Goal: Register for event/course

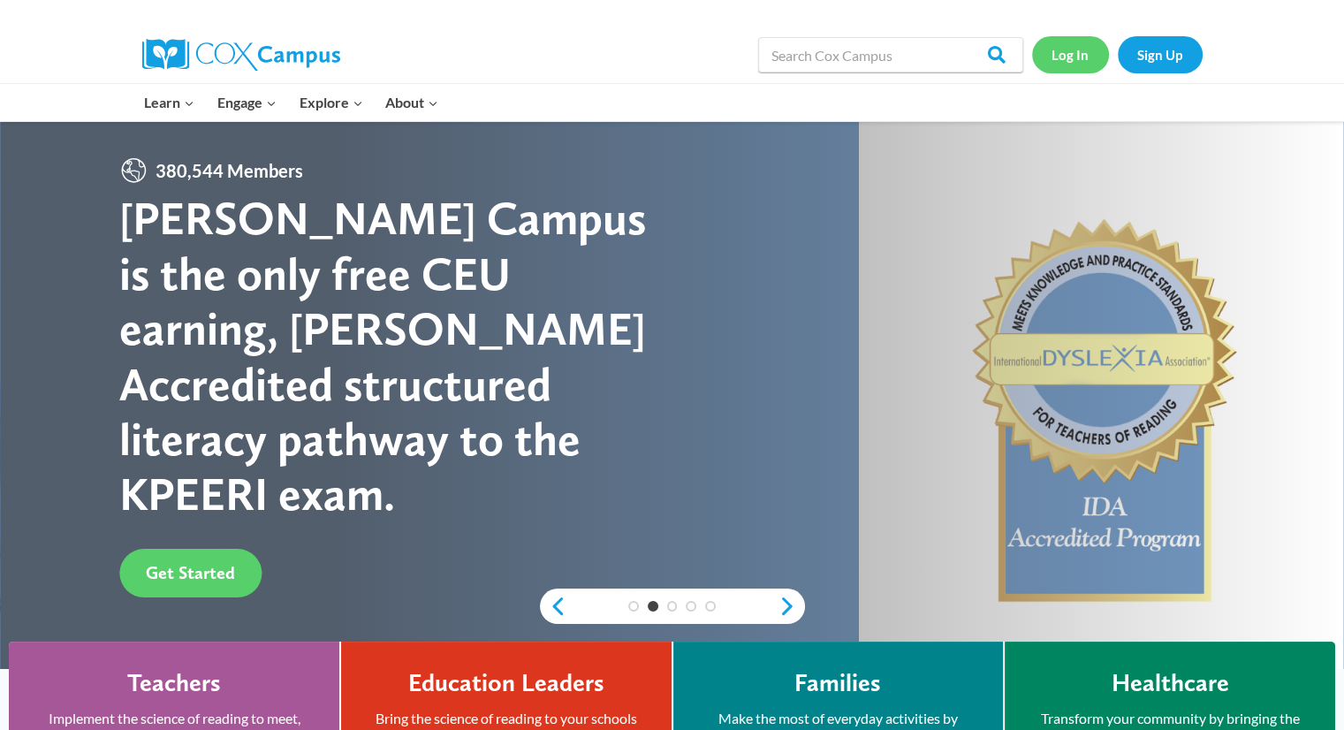
click at [1081, 54] on link "Log In" at bounding box center [1070, 54] width 77 height 36
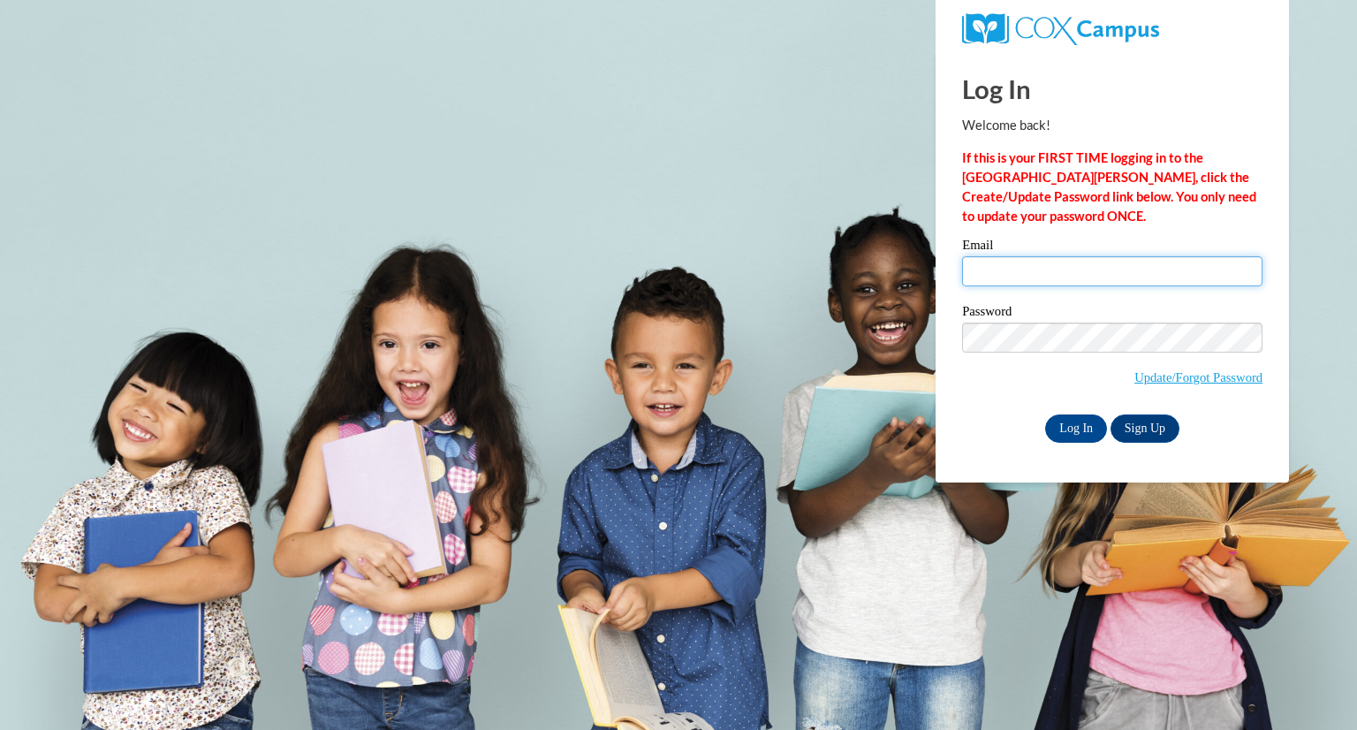
click at [1021, 272] on input "Email" at bounding box center [1112, 271] width 300 height 30
type input "smoser@daltonstate.edu"
click at [1060, 429] on input "Log In" at bounding box center [1076, 428] width 62 height 28
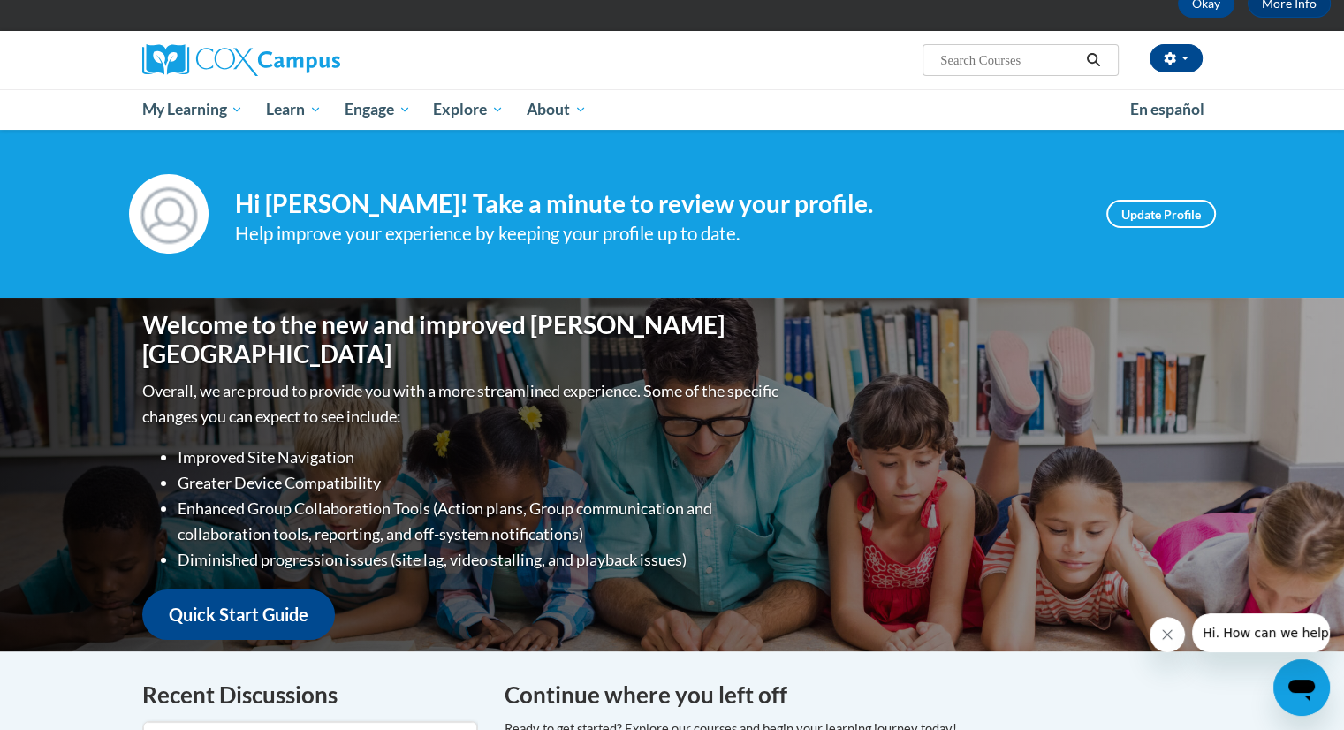
scroll to position [95, 0]
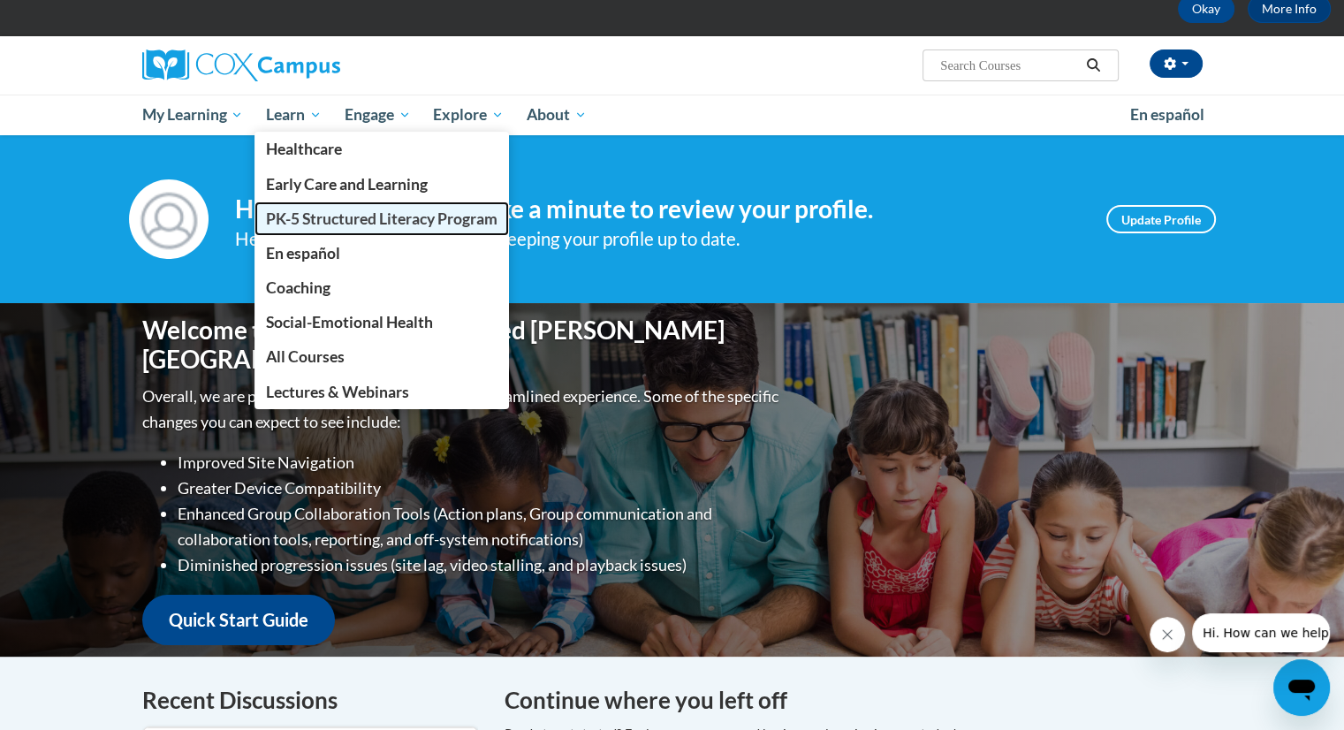
click at [377, 231] on link "PK-5 Structured Literacy Program" at bounding box center [381, 218] width 254 height 34
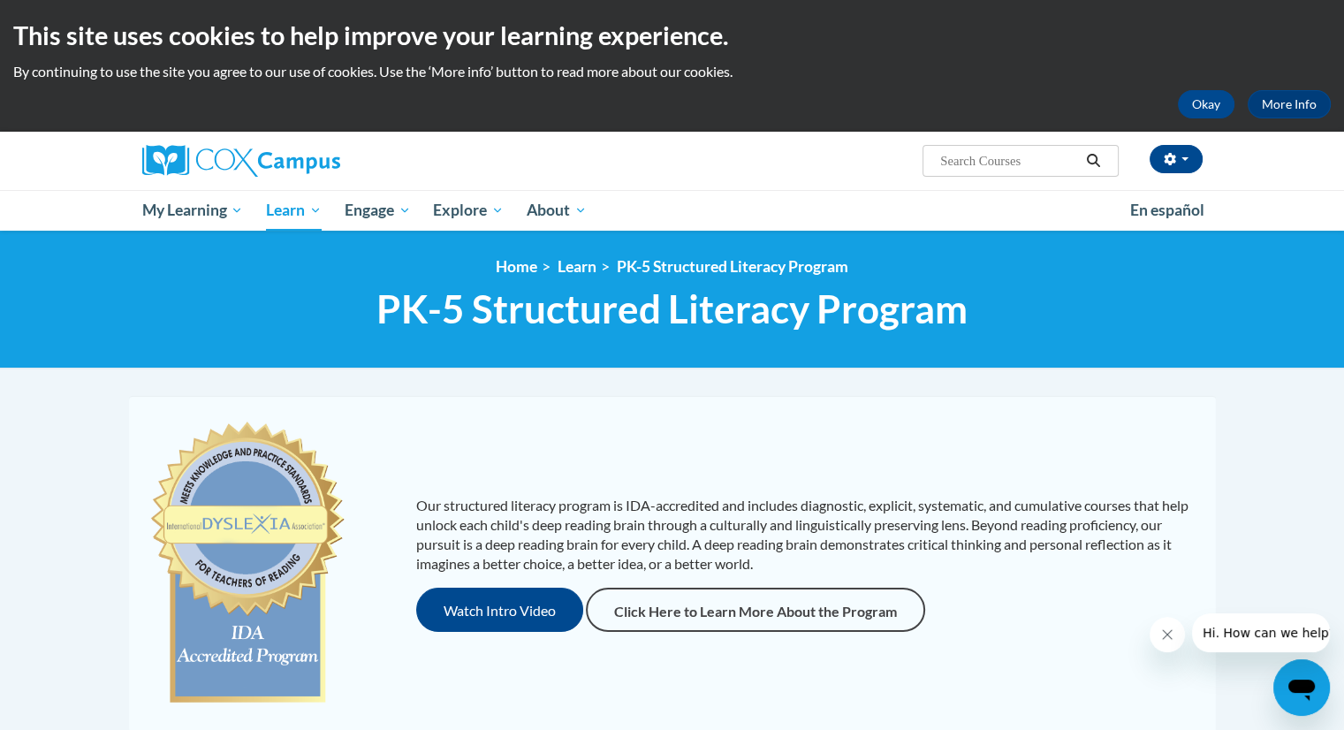
click at [993, 168] on input "Search..." at bounding box center [1008, 160] width 141 height 21
type input "reading fluency"
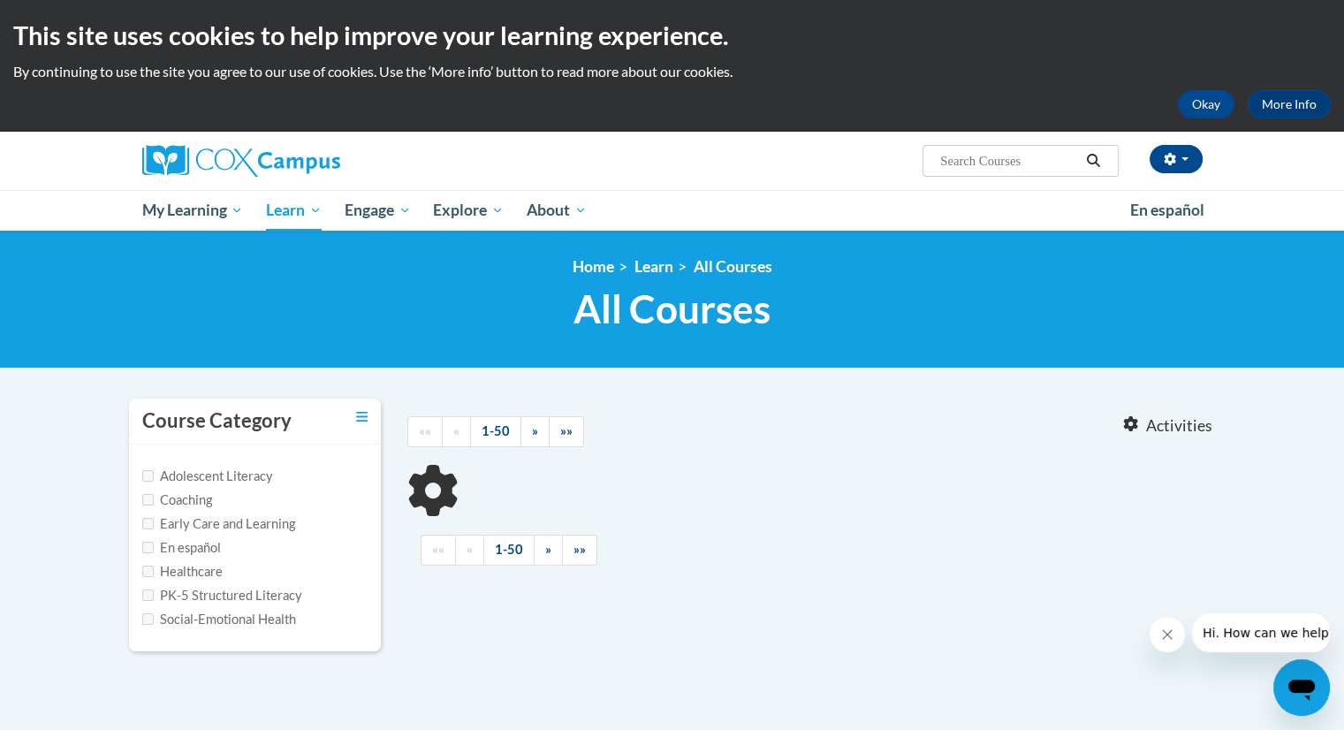
type input "reading fluency"
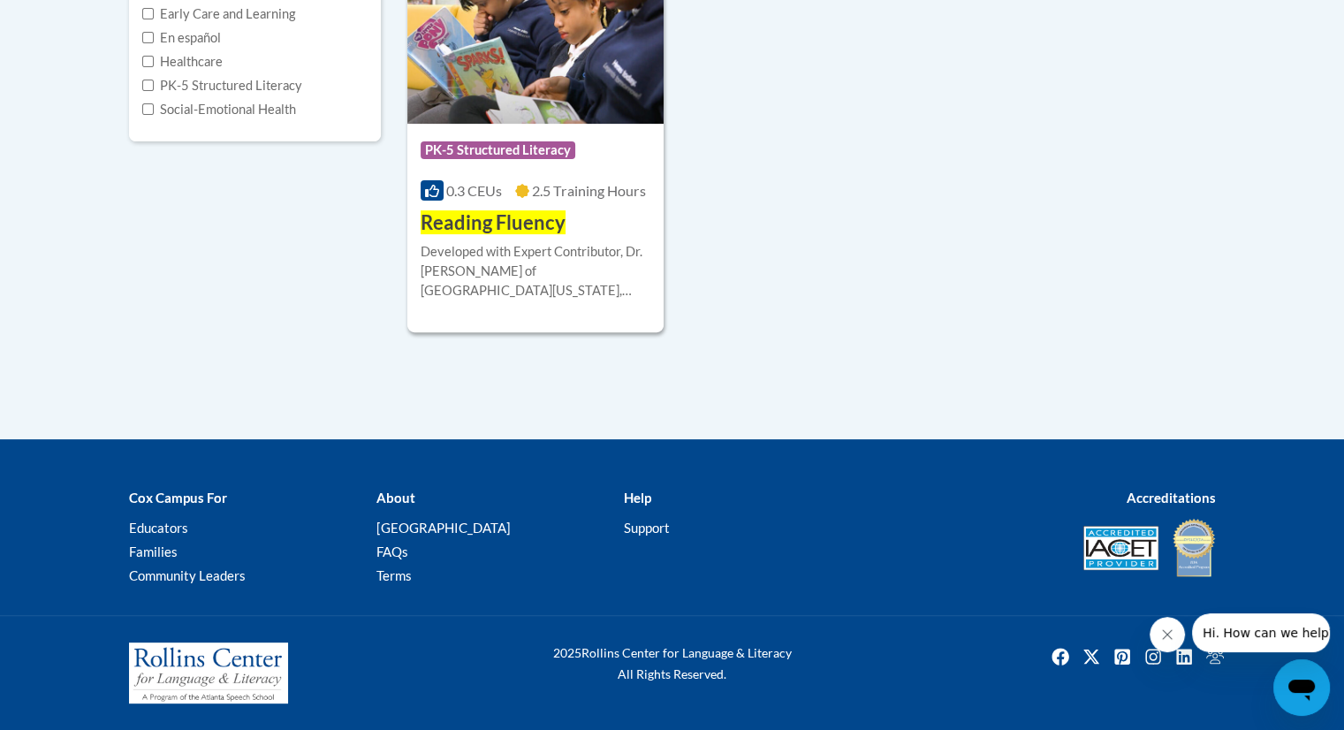
scroll to position [509, 0]
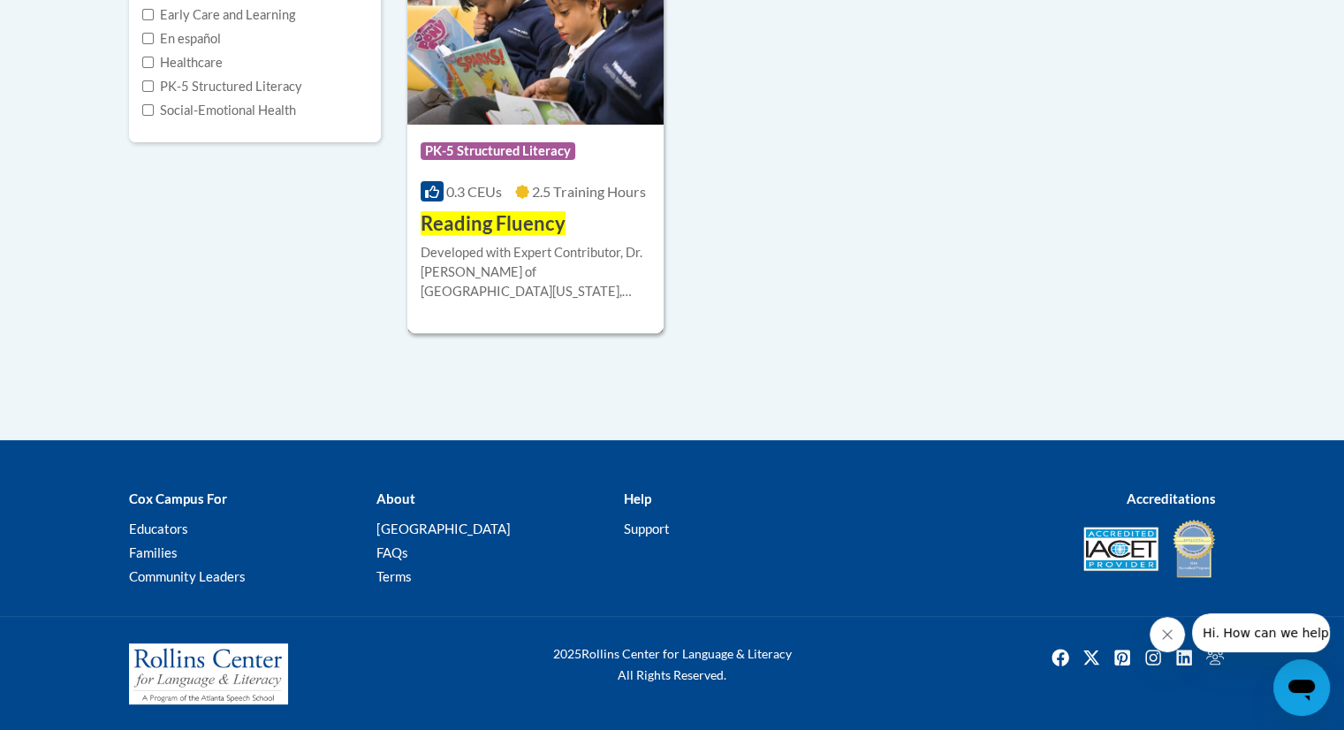
click at [565, 101] on img at bounding box center [535, 34] width 257 height 180
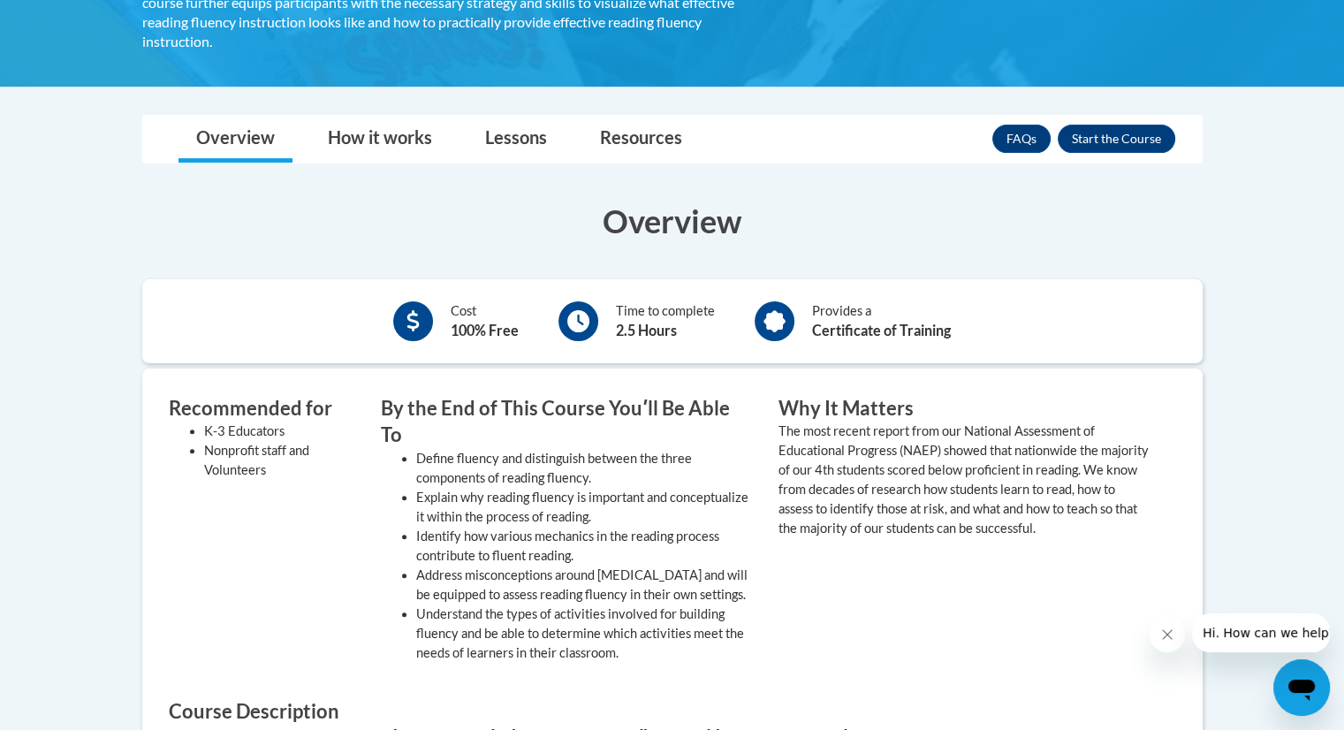
scroll to position [435, 0]
click at [1129, 125] on button "Enroll" at bounding box center [1117, 139] width 118 height 28
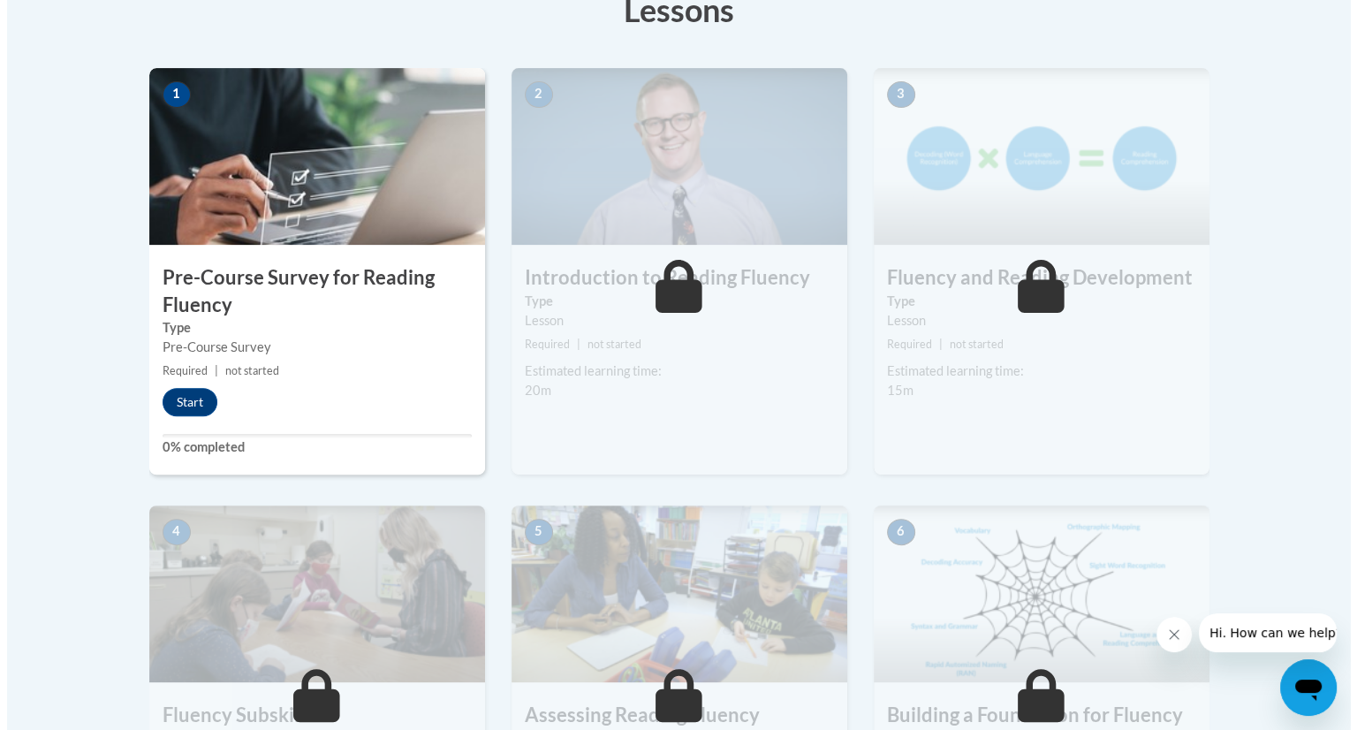
scroll to position [431, 0]
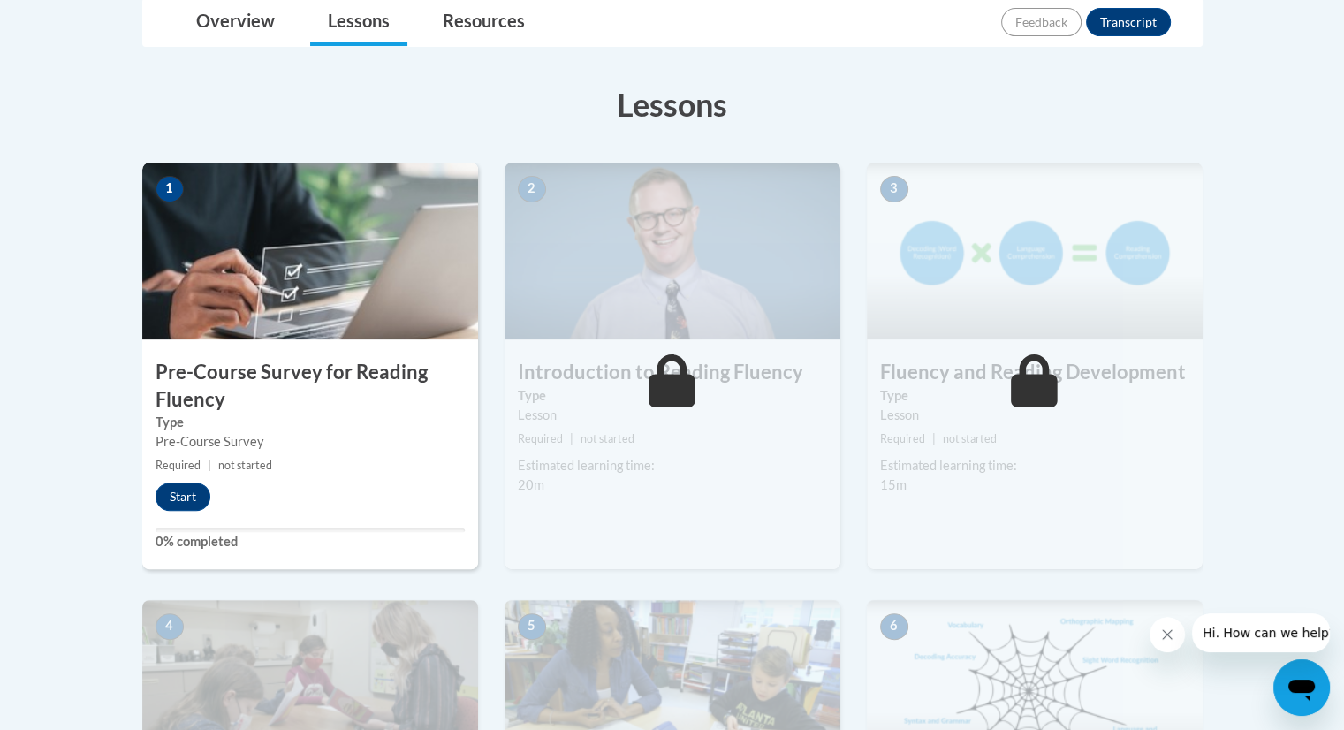
click at [185, 473] on small "Required | not started" at bounding box center [310, 465] width 336 height 19
click at [185, 485] on button "Start" at bounding box center [183, 496] width 55 height 28
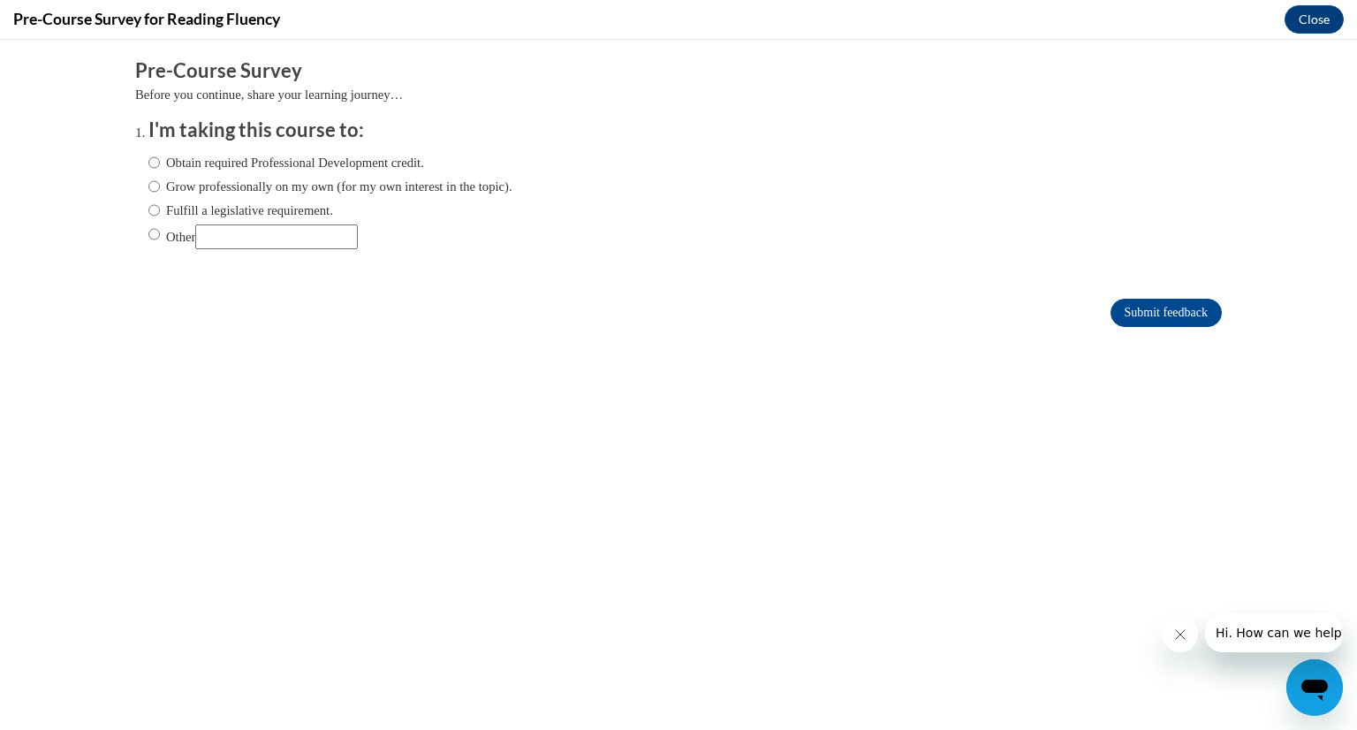
scroll to position [0, 0]
click at [205, 163] on label "Obtain required Professional Development credit." at bounding box center [286, 162] width 276 height 19
click at [160, 163] on input "Obtain required Professional Development credit." at bounding box center [153, 162] width 11 height 19
radio input "true"
click at [1154, 303] on input "Submit feedback" at bounding box center [1166, 313] width 111 height 28
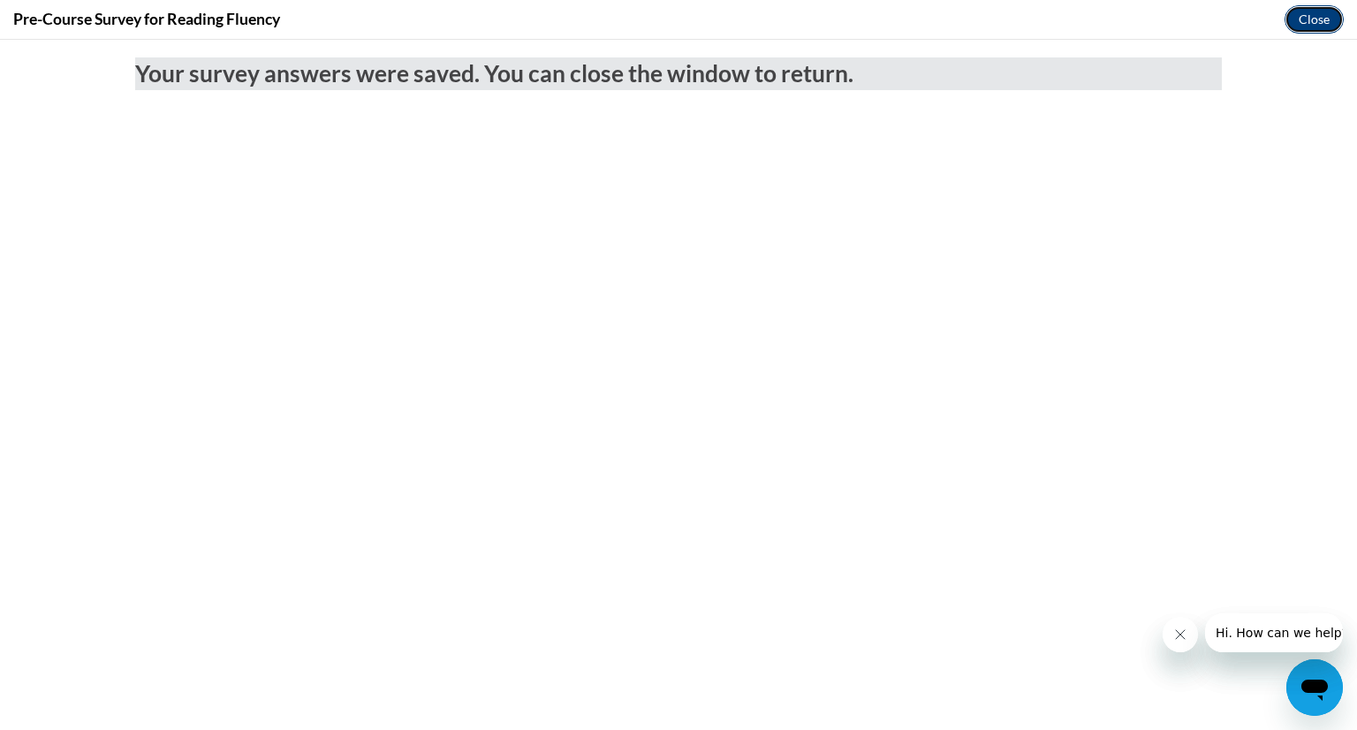
click at [1315, 15] on button "Close" at bounding box center [1314, 19] width 59 height 28
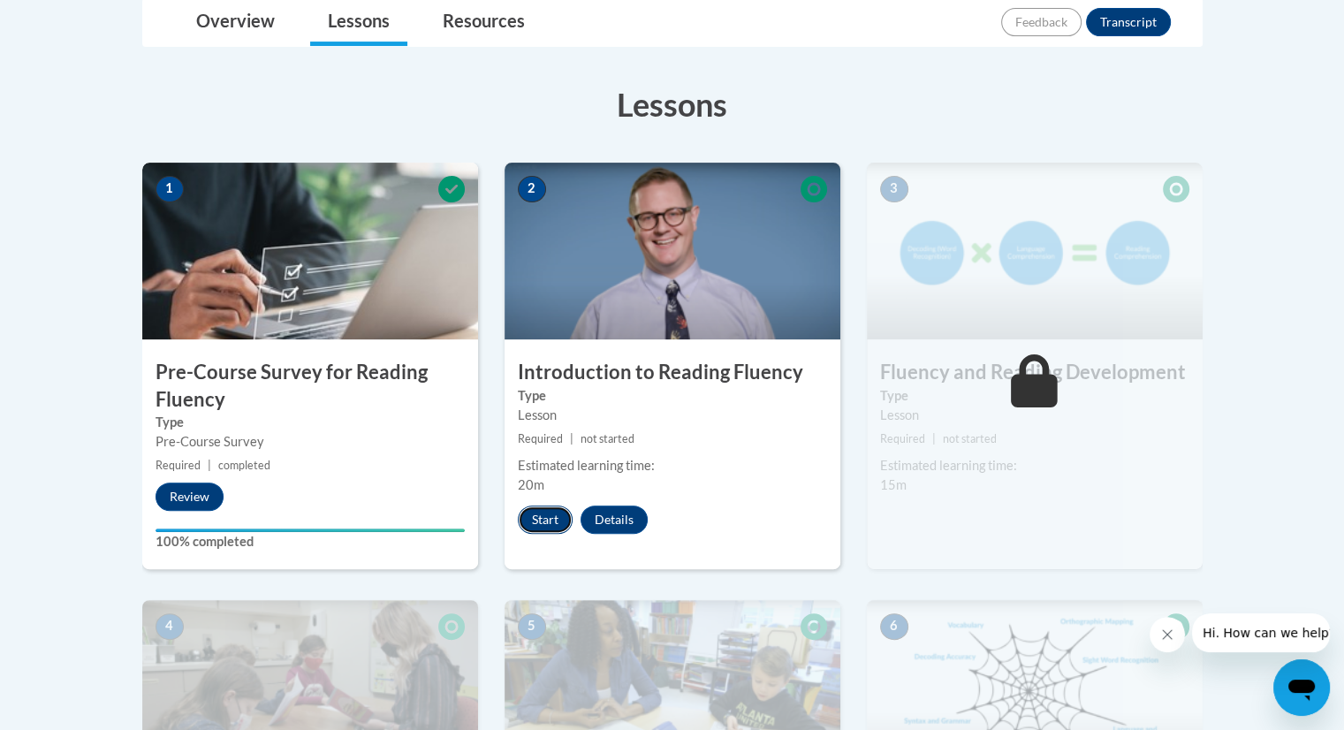
click at [546, 524] on button "Start" at bounding box center [545, 519] width 55 height 28
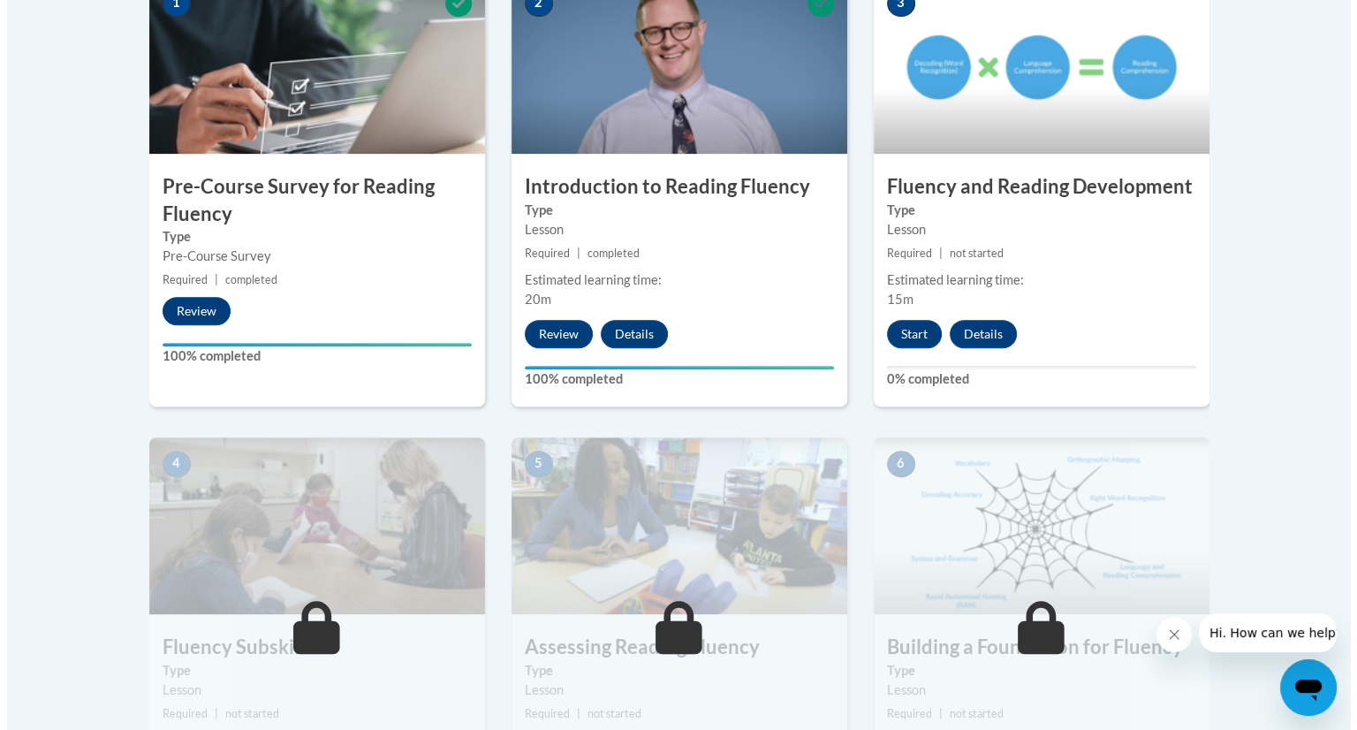
scroll to position [618, 0]
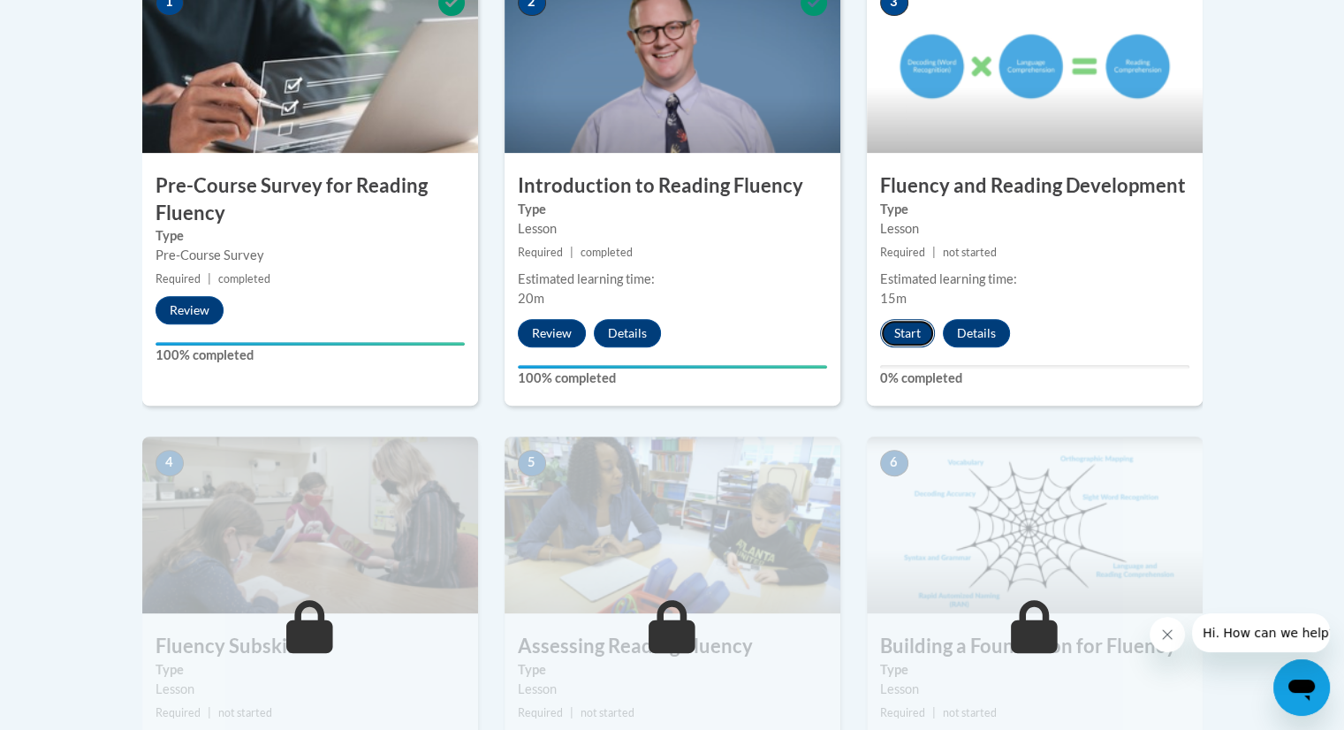
click at [901, 331] on button "Start" at bounding box center [907, 333] width 55 height 28
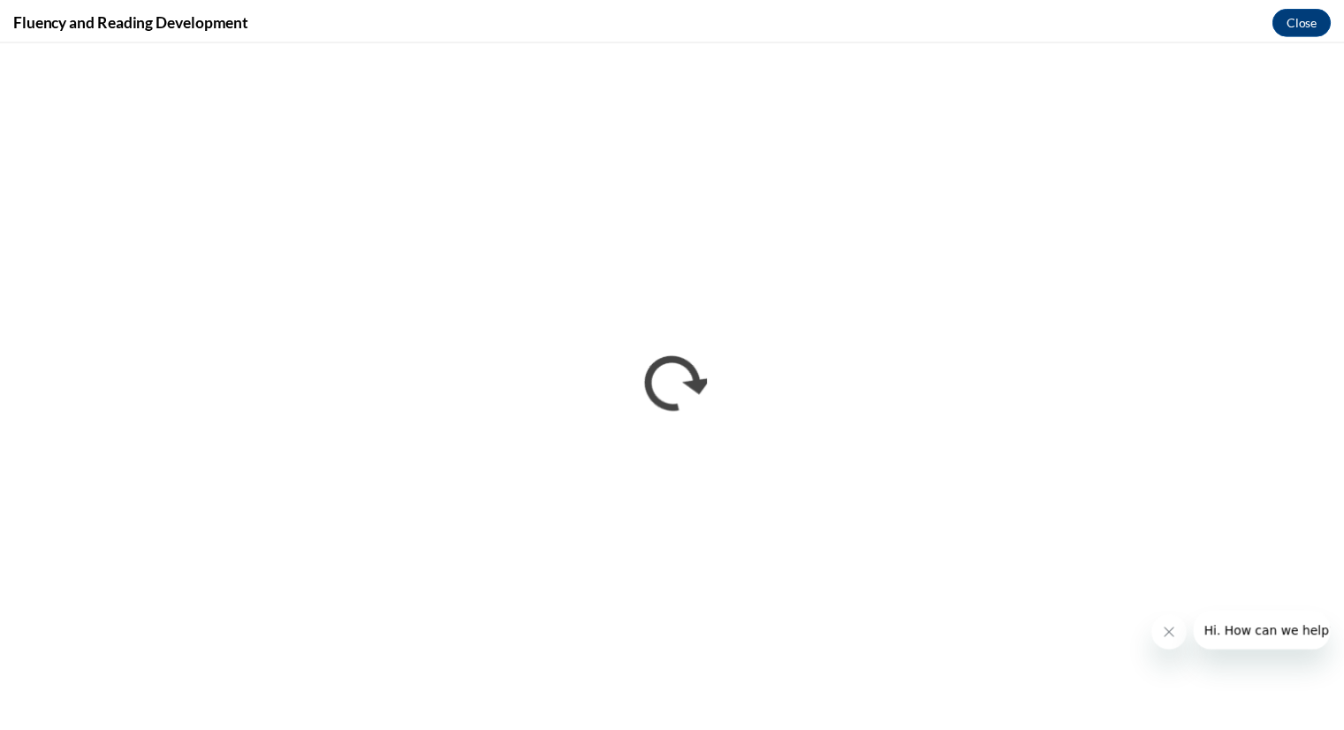
scroll to position [0, 0]
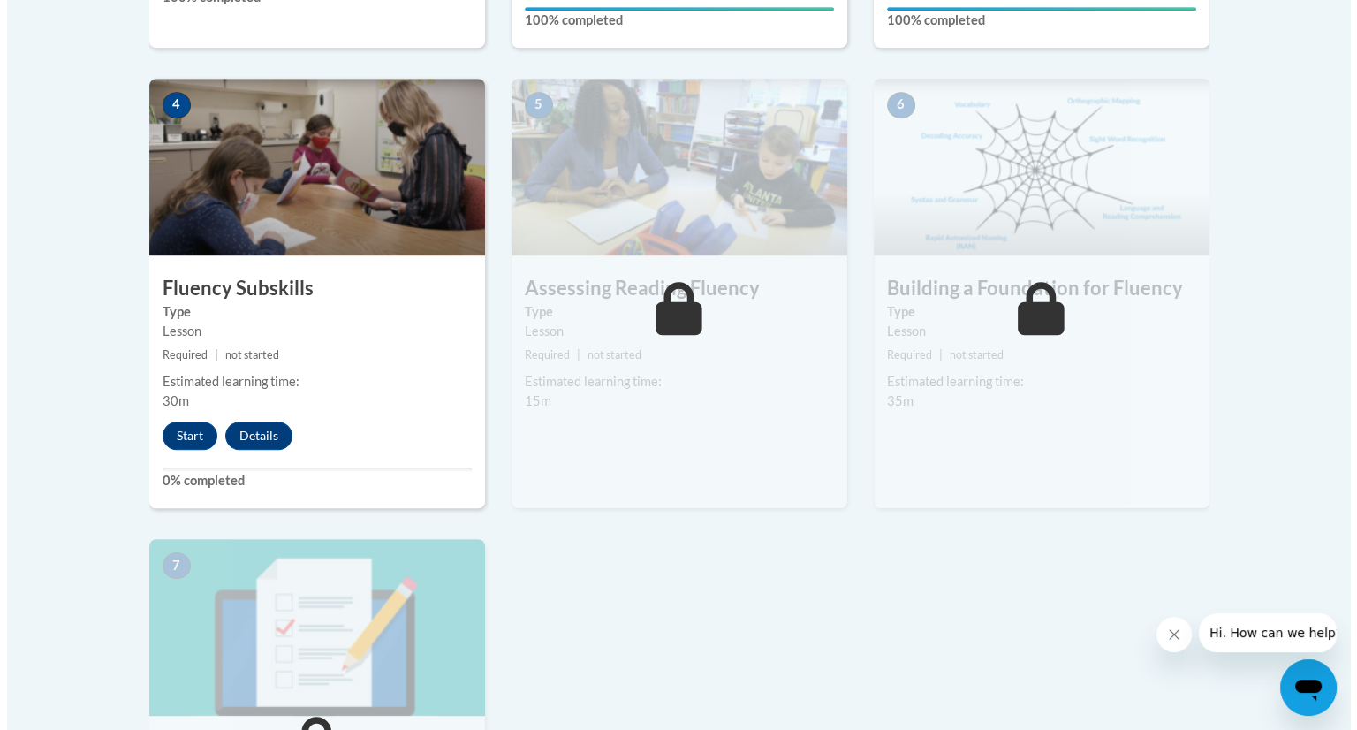
scroll to position [979, 0]
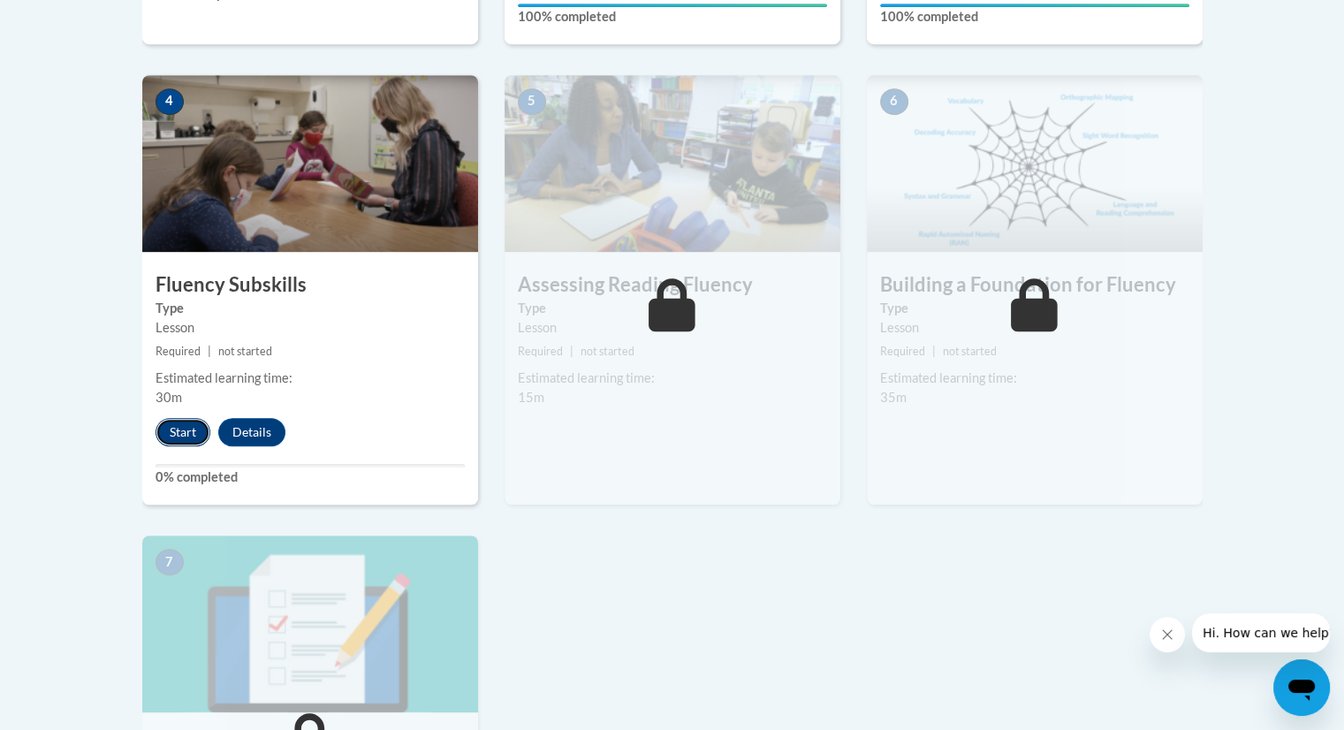
click at [178, 433] on button "Start" at bounding box center [183, 432] width 55 height 28
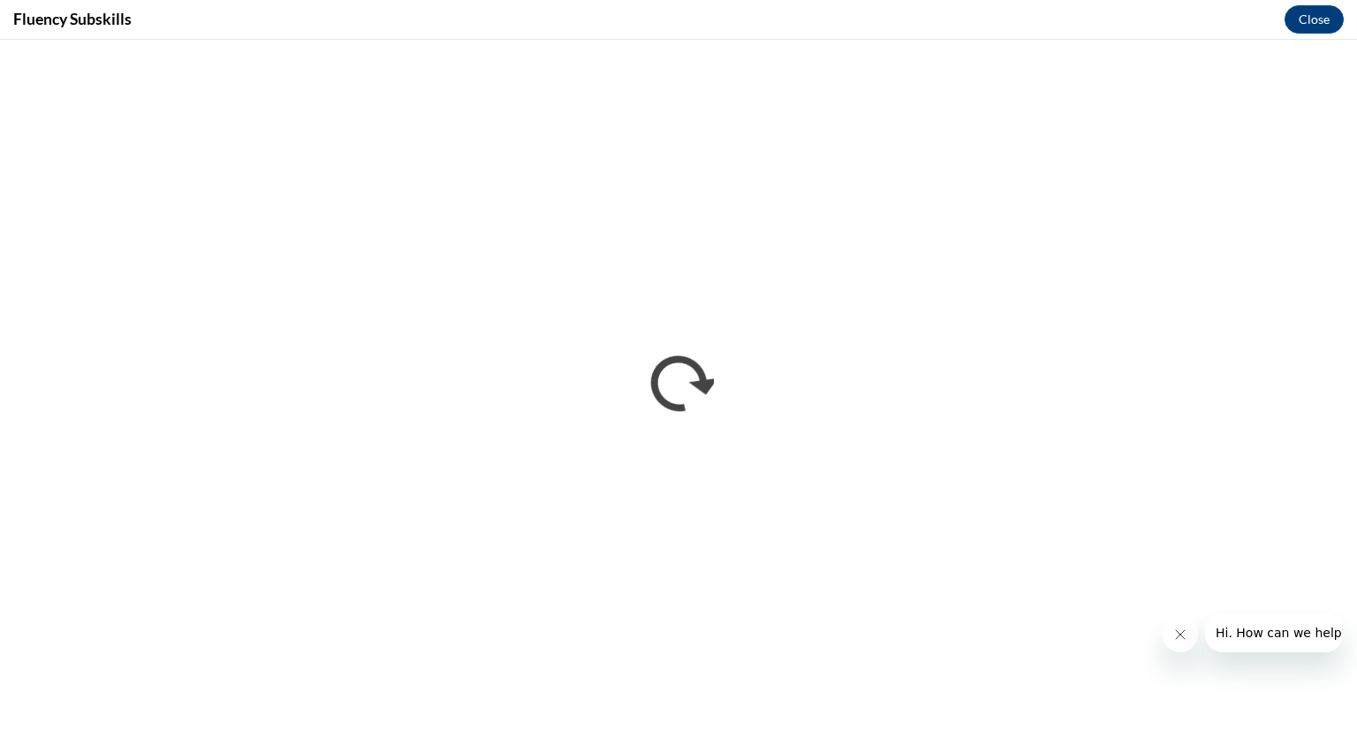
scroll to position [0, 0]
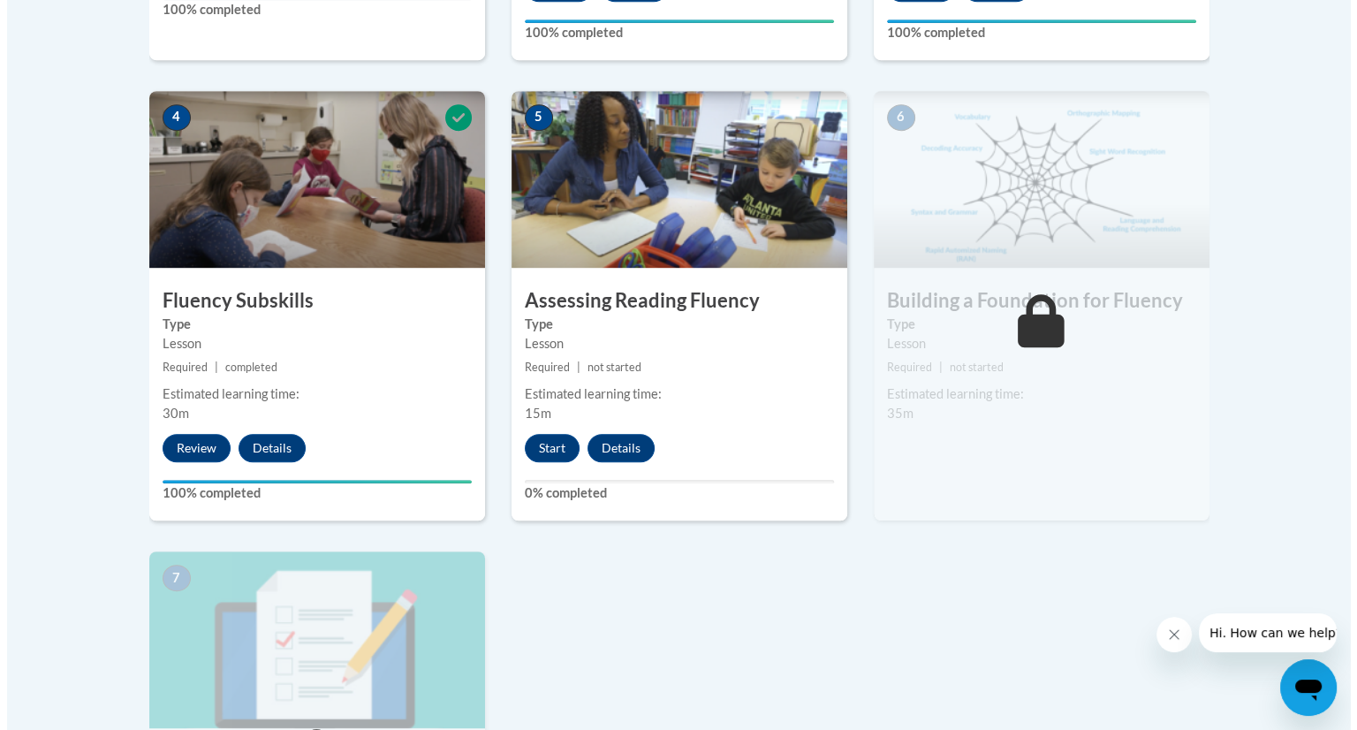
scroll to position [960, 0]
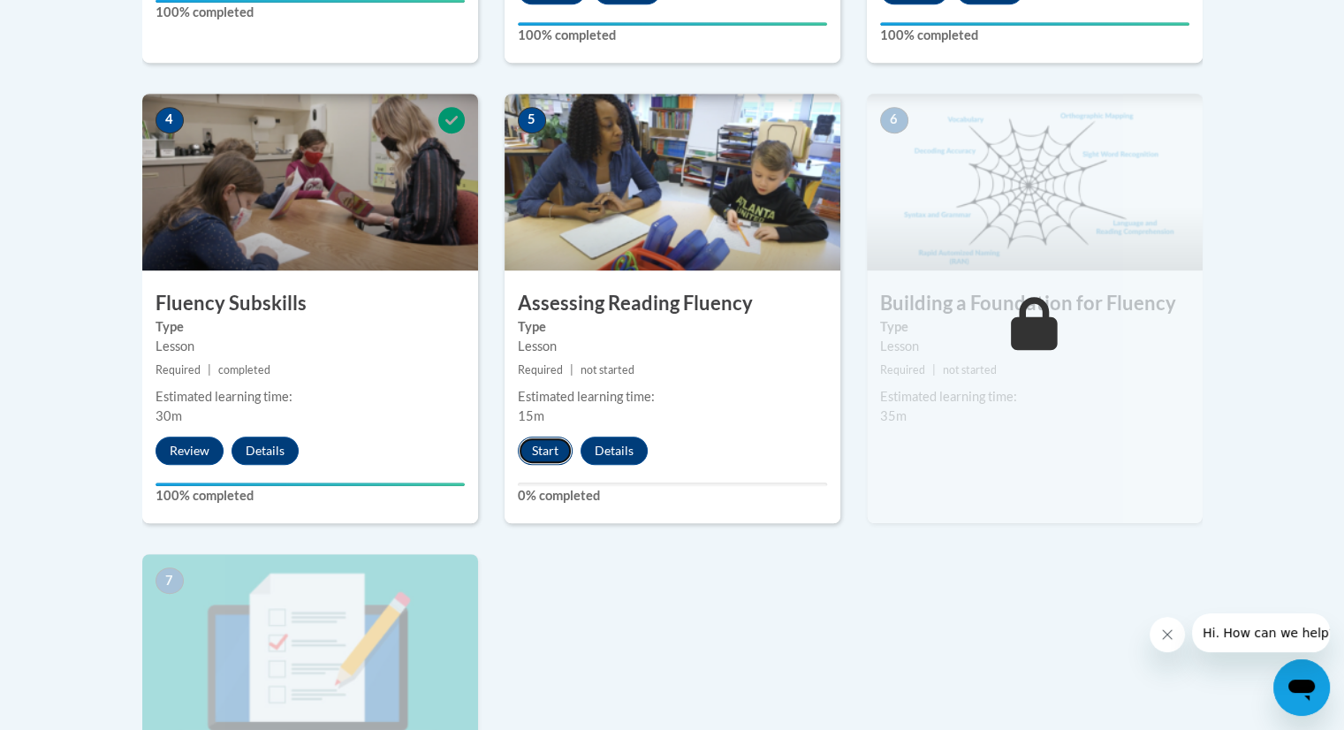
click at [551, 441] on button "Start" at bounding box center [545, 450] width 55 height 28
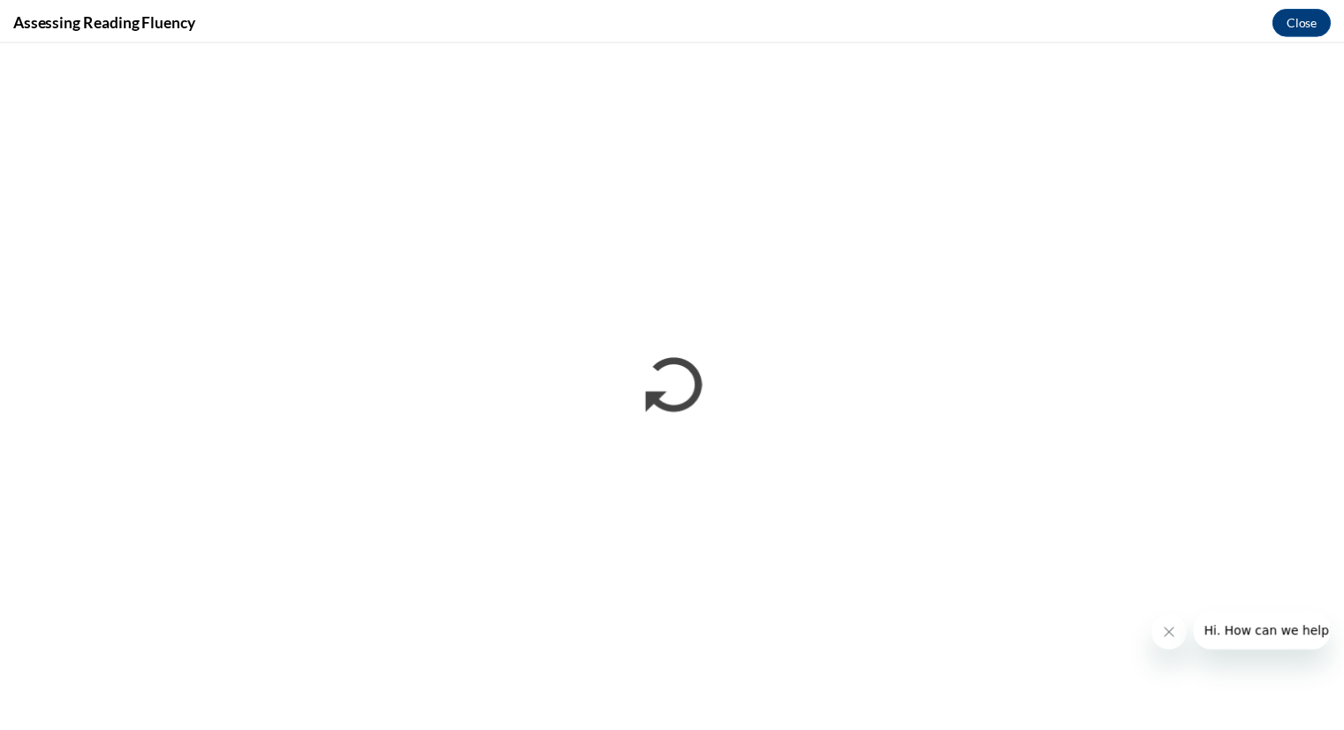
scroll to position [0, 0]
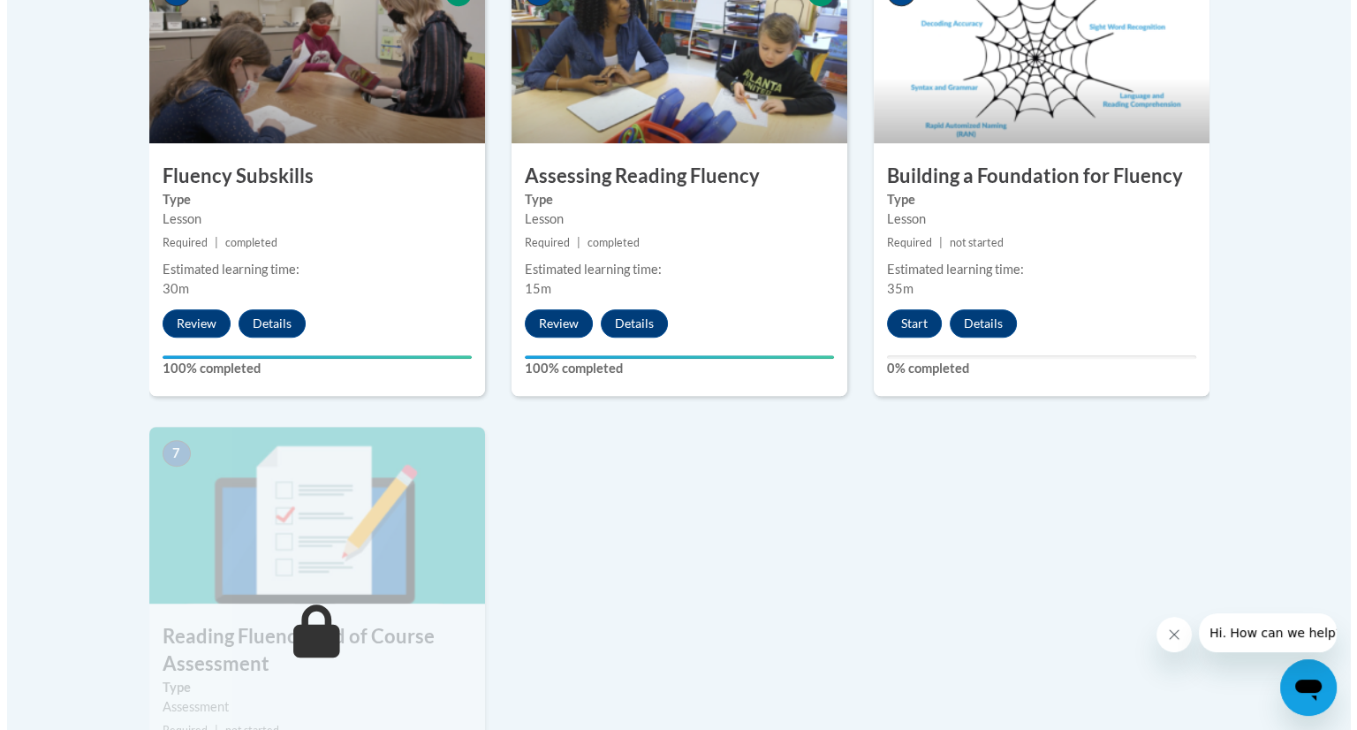
scroll to position [1089, 0]
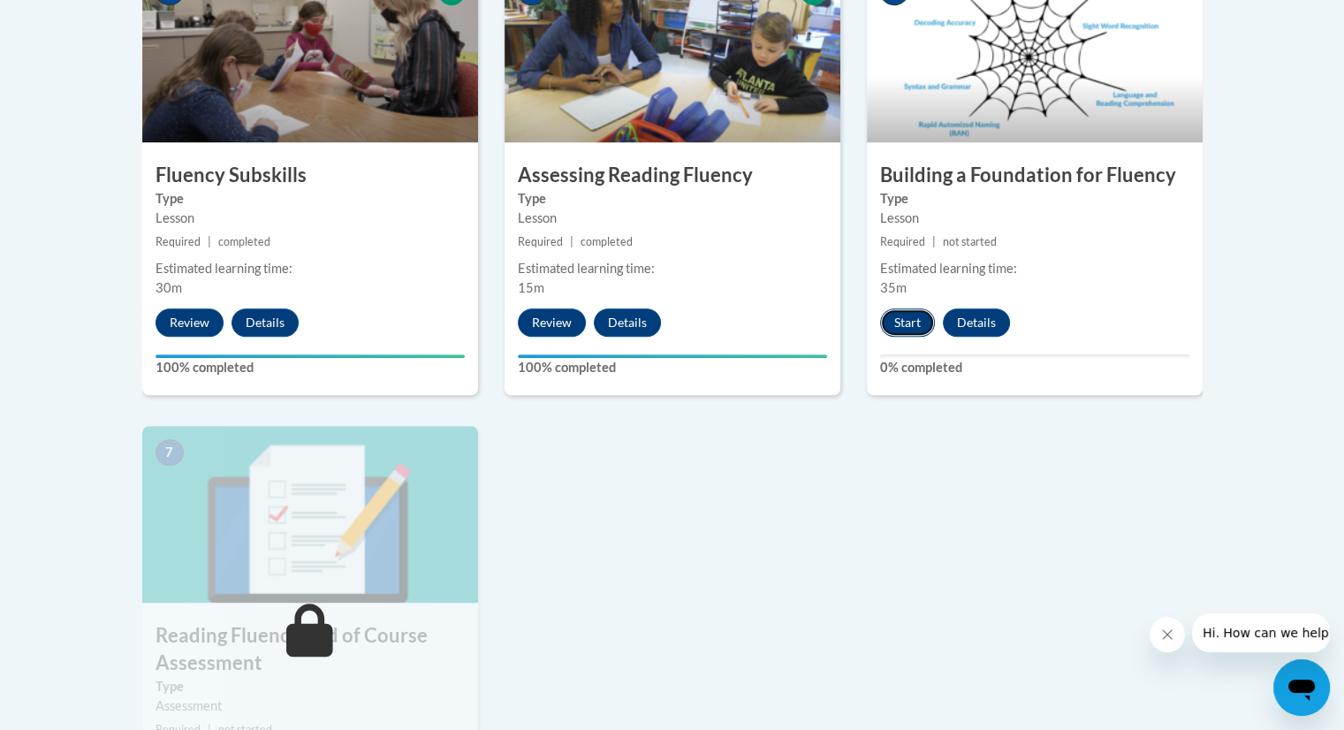
click at [905, 316] on button "Start" at bounding box center [907, 322] width 55 height 28
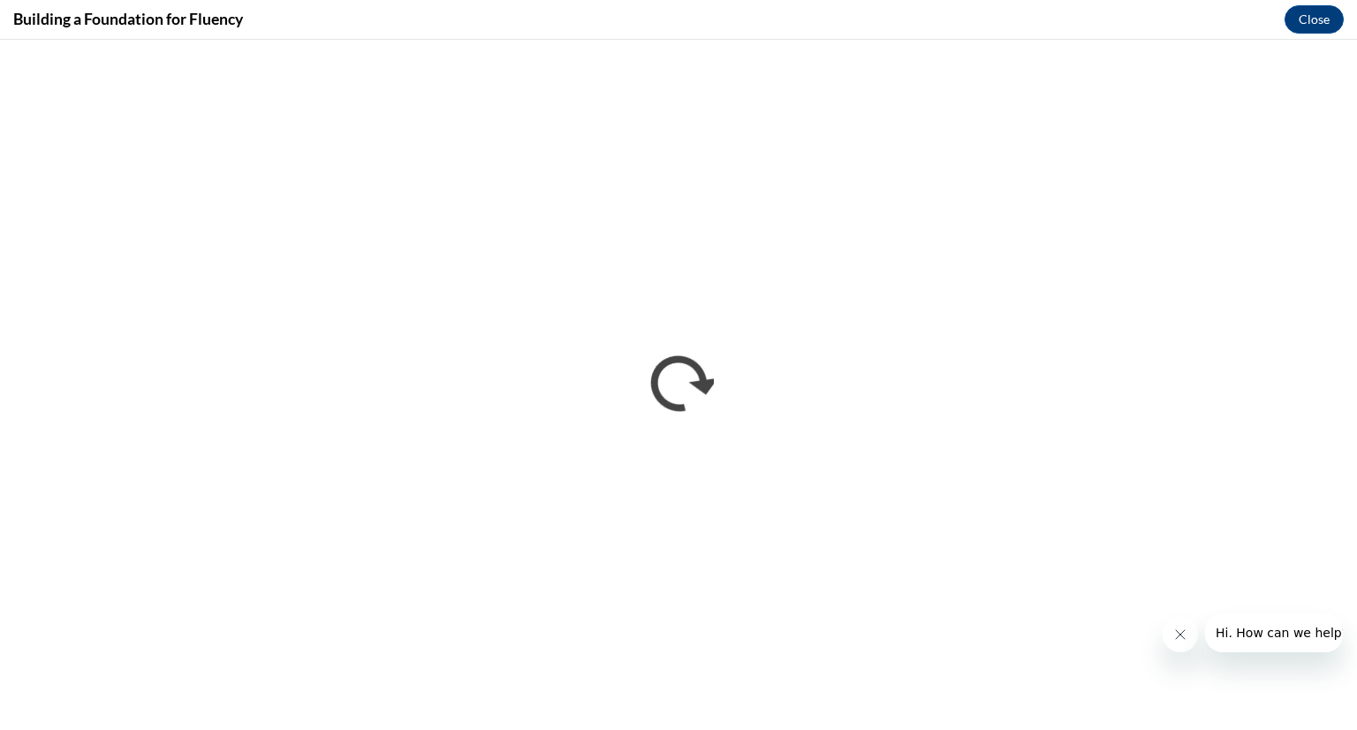
scroll to position [0, 0]
